Goal: Task Accomplishment & Management: Complete application form

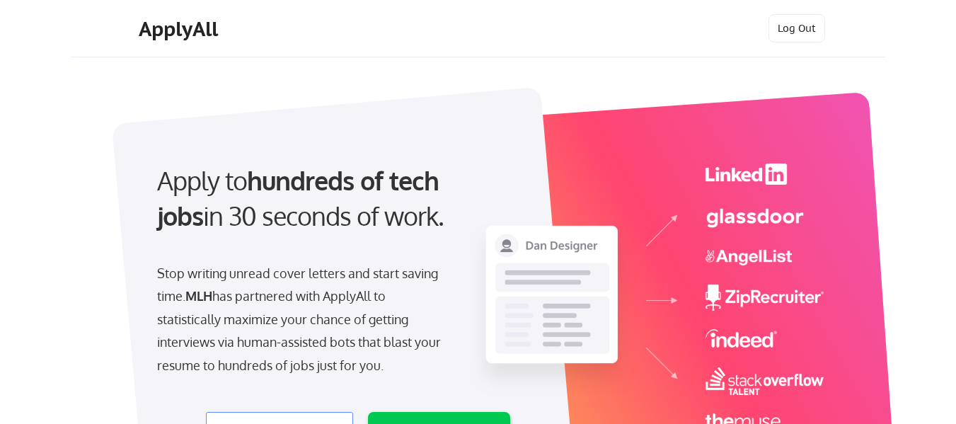
select select ""engineering""
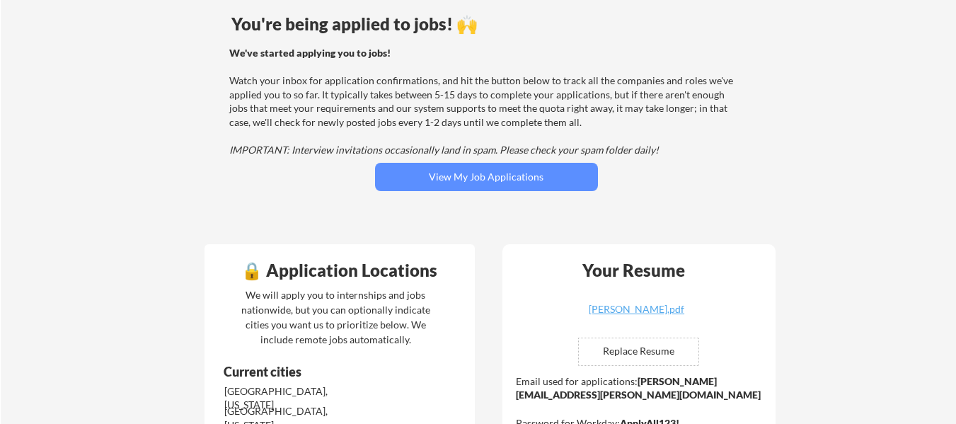
scroll to position [132, 0]
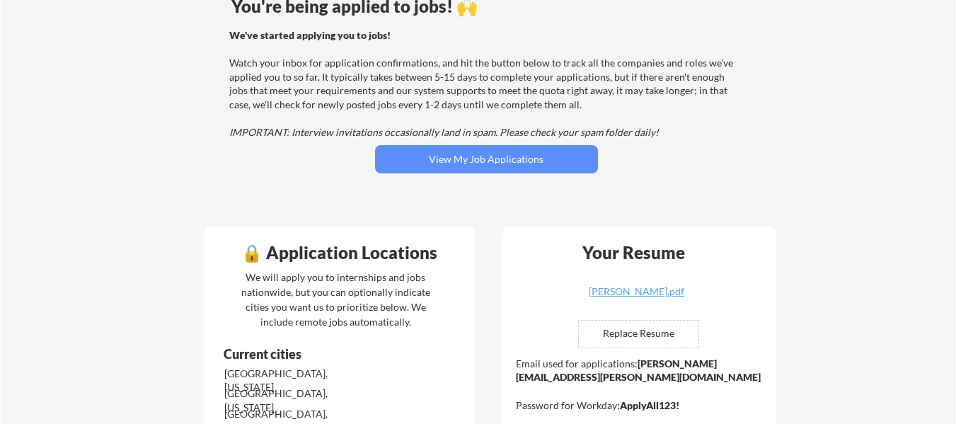
click at [577, 156] on button "View My Job Applications" at bounding box center [486, 159] width 223 height 28
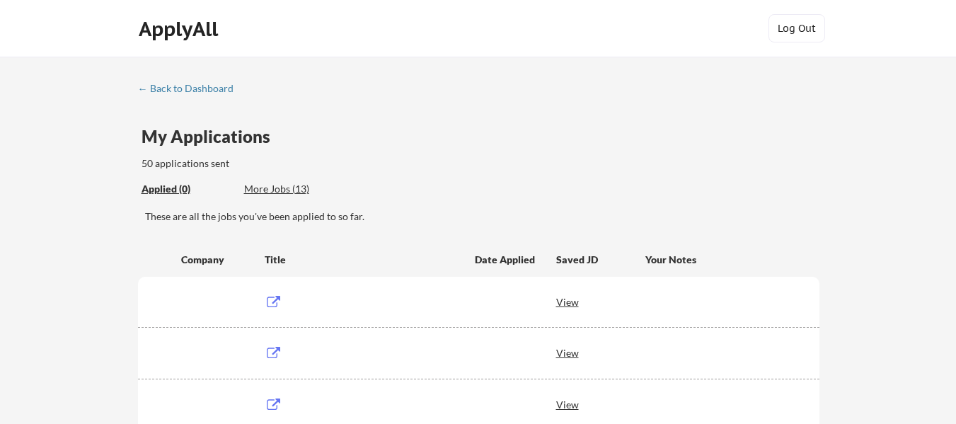
scroll to position [50, 0]
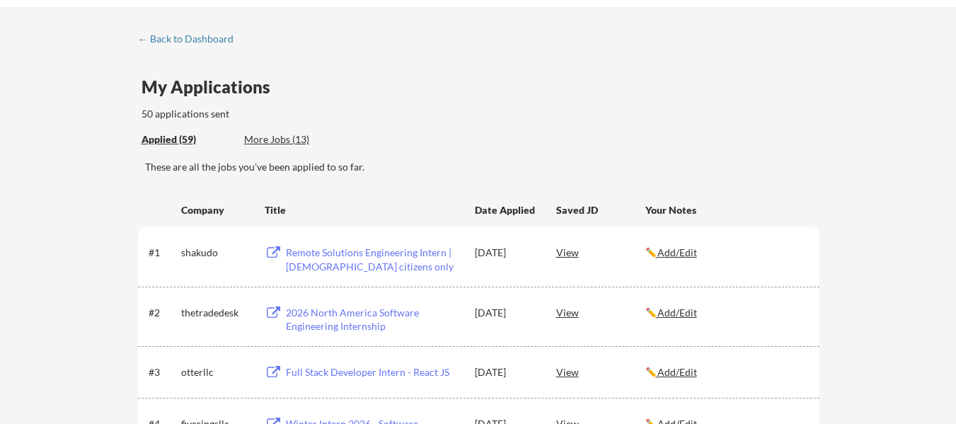
click at [430, 241] on div "Remote Solutions Engineering Intern | US citizens only" at bounding box center [371, 256] width 179 height 34
click at [393, 314] on div "2026 North America Software Engineering Internship" at bounding box center [374, 320] width 176 height 28
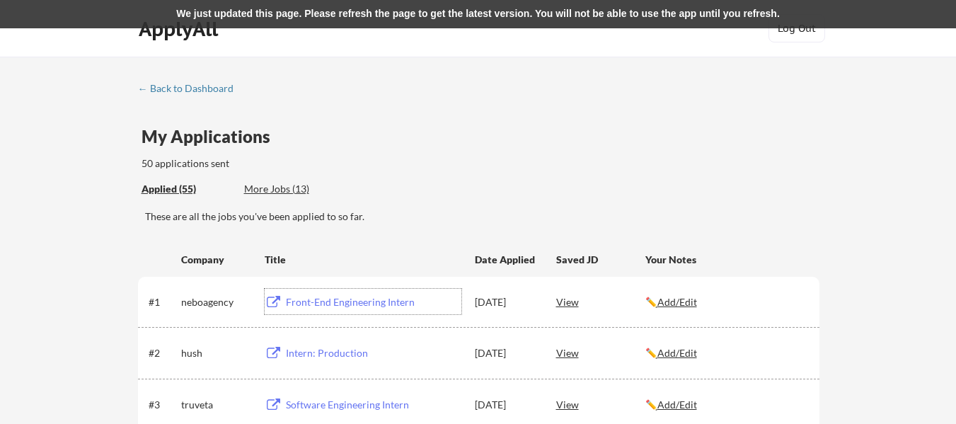
scroll to position [79, 0]
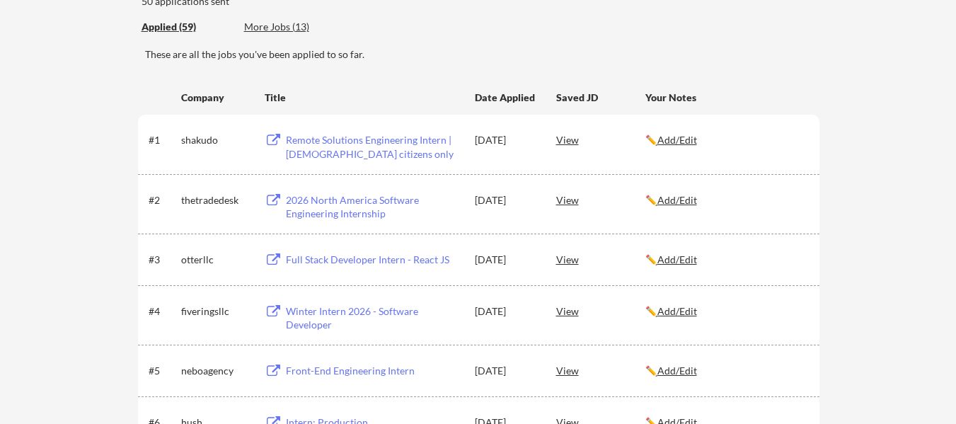
scroll to position [173, 0]
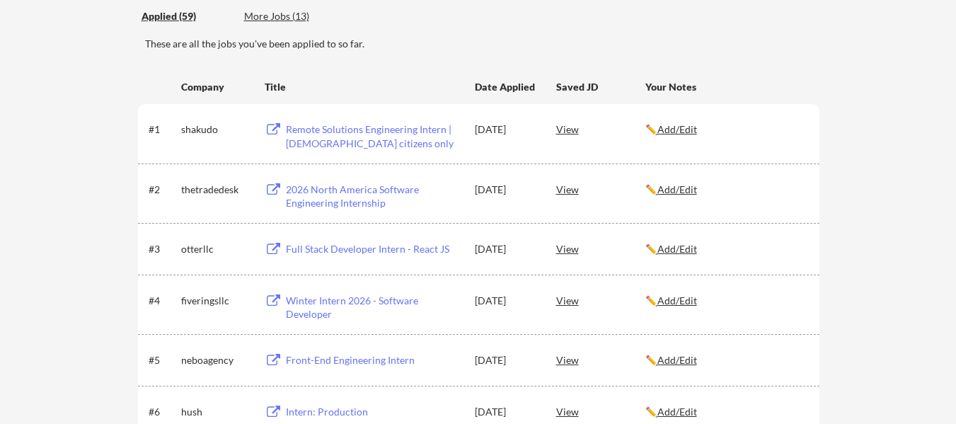
click at [397, 197] on div "2026 North America Software Engineering Internship" at bounding box center [374, 197] width 176 height 28
click at [568, 190] on div "View" at bounding box center [600, 188] width 89 height 25
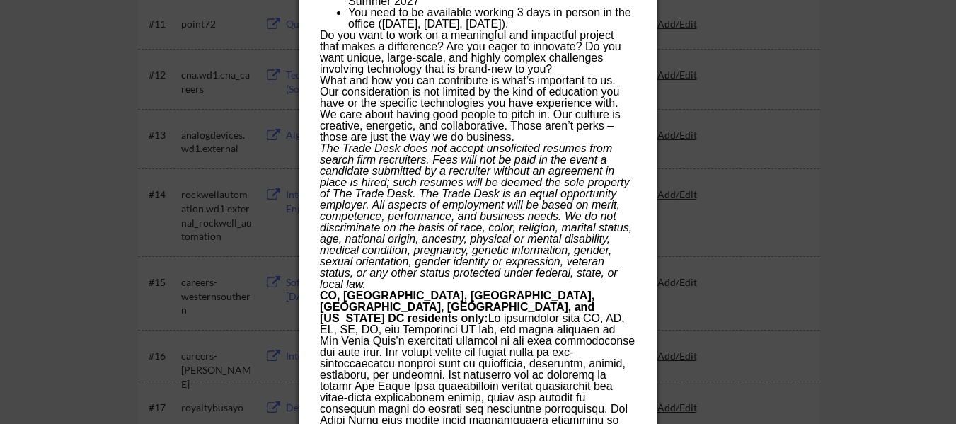
scroll to position [834, 0]
click at [714, 105] on div at bounding box center [478, 212] width 956 height 424
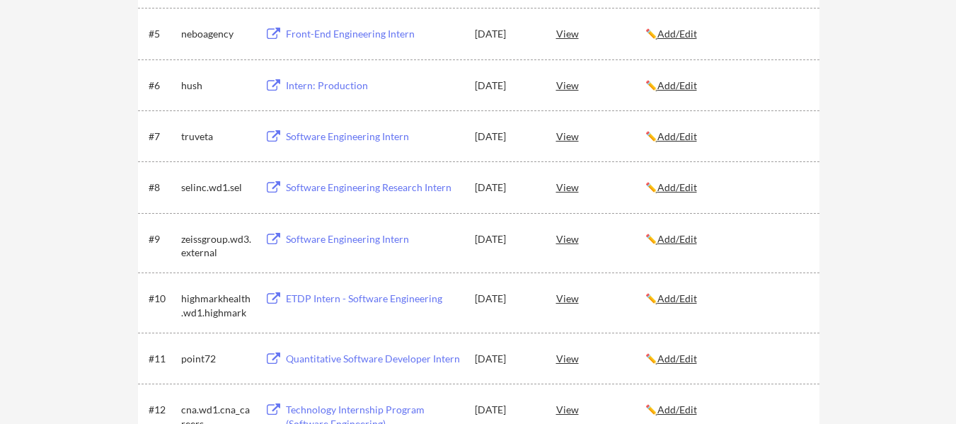
scroll to position [0, 0]
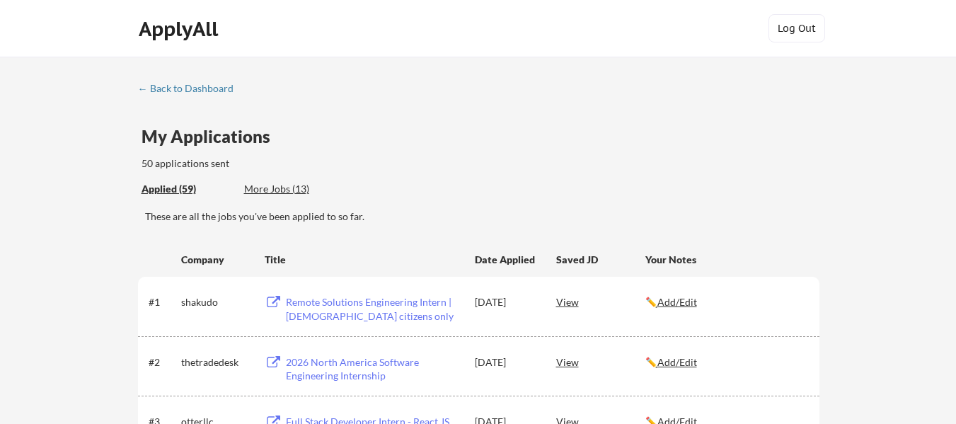
click at [309, 191] on div "More Jobs (13)" at bounding box center [296, 189] width 104 height 14
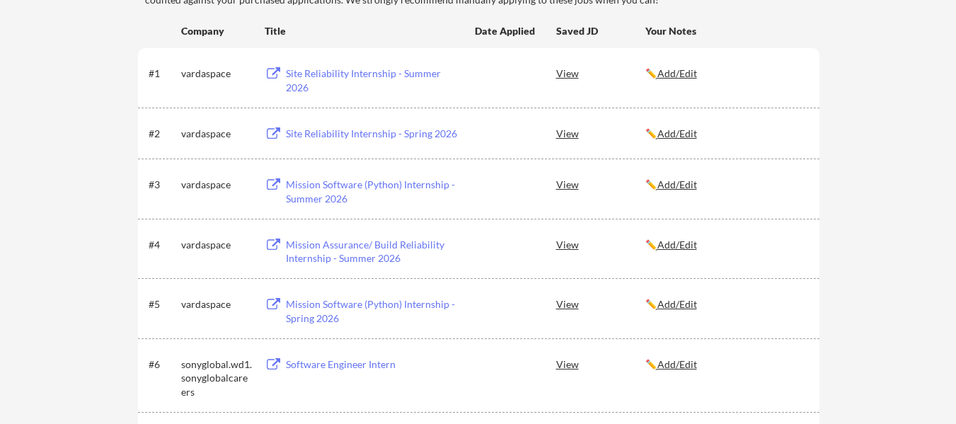
scroll to position [230, 0]
click at [435, 130] on div "Site Reliability Internship - Spring 2026" at bounding box center [374, 134] width 176 height 14
drag, startPoint x: 414, startPoint y: 138, endPoint x: 380, endPoint y: 133, distance: 34.3
drag, startPoint x: 380, startPoint y: 133, endPoint x: 356, endPoint y: 137, distance: 24.3
click at [356, 137] on div "Site Reliability Internship - Spring 2026" at bounding box center [374, 134] width 176 height 14
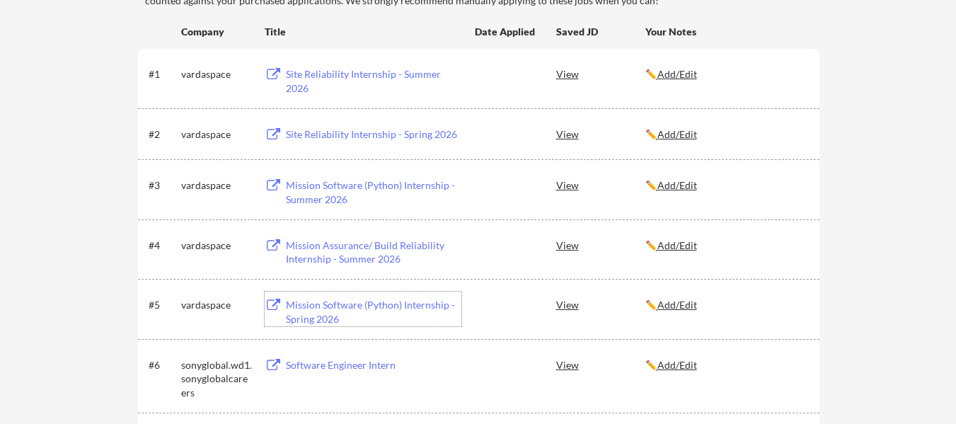
click at [332, 295] on div "Mission Software (Python) Internship - Spring 2026" at bounding box center [371, 309] width 179 height 34
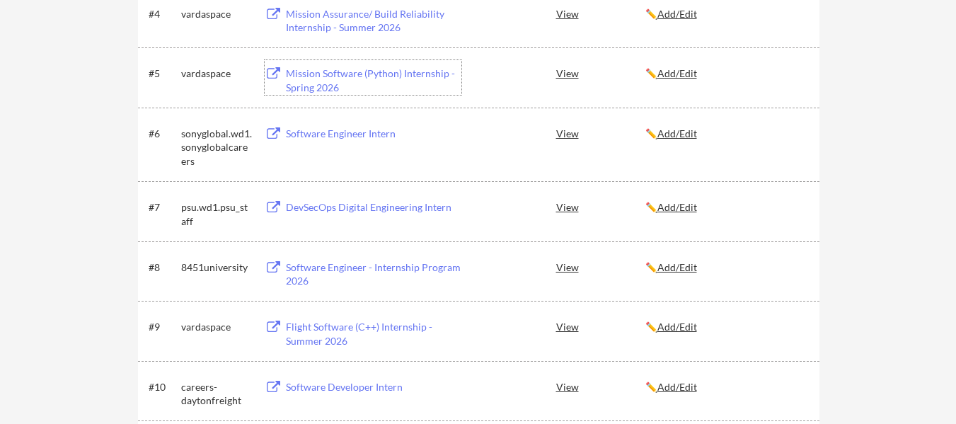
scroll to position [471, 0]
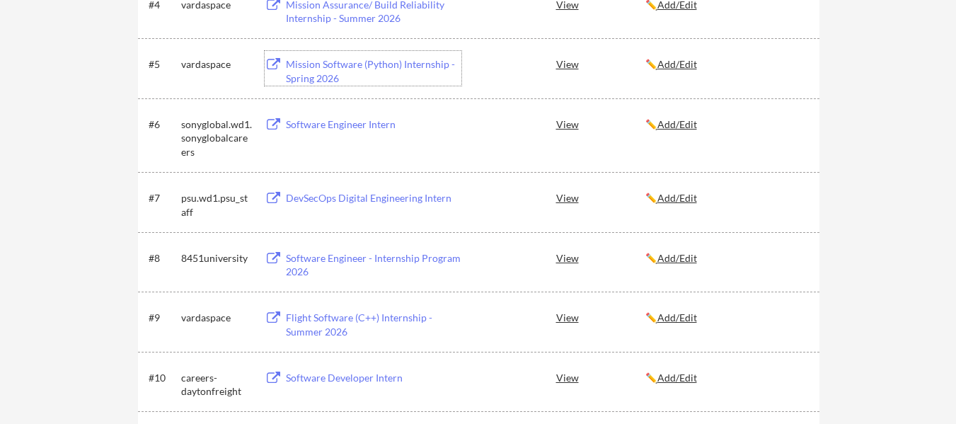
click at [433, 204] on div "DevSecOps Digital Engineering Intern" at bounding box center [374, 198] width 176 height 14
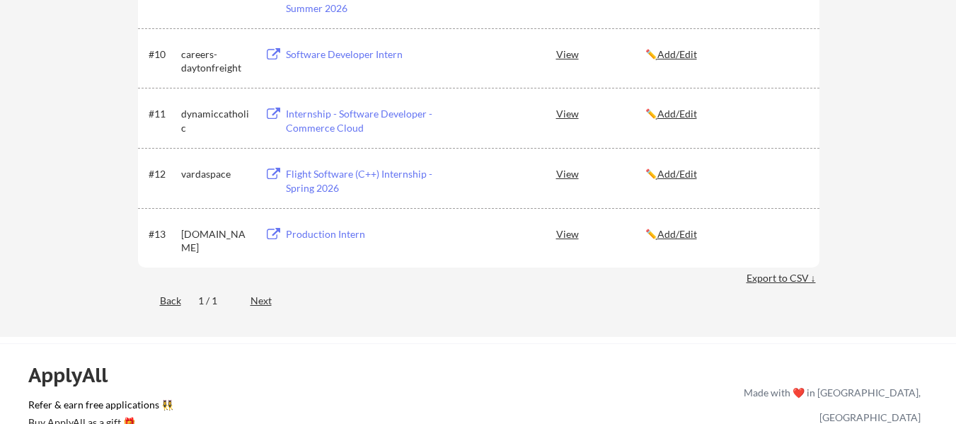
scroll to position [802, 0]
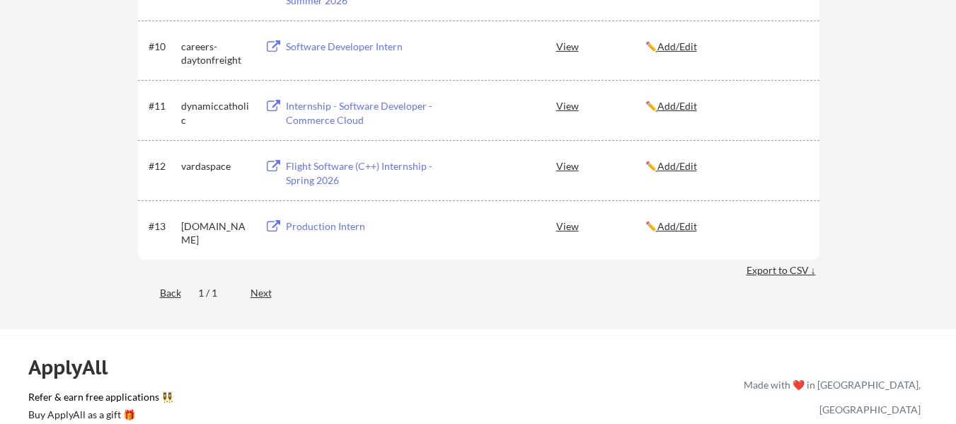
click at [453, 172] on div "Flight Software (C++) Internship - Spring 2026" at bounding box center [374, 173] width 176 height 28
